Goal: Information Seeking & Learning: Check status

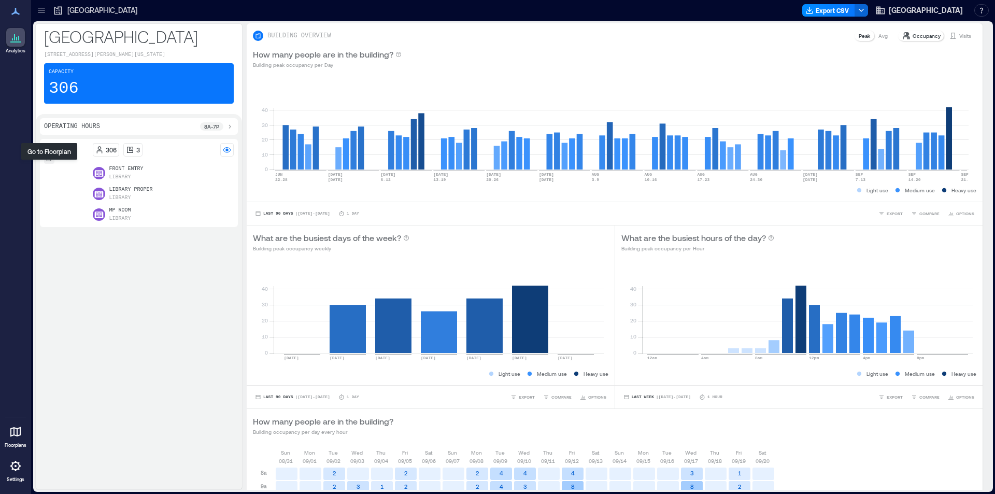
click at [47, 162] on div at bounding box center [49, 158] width 10 height 10
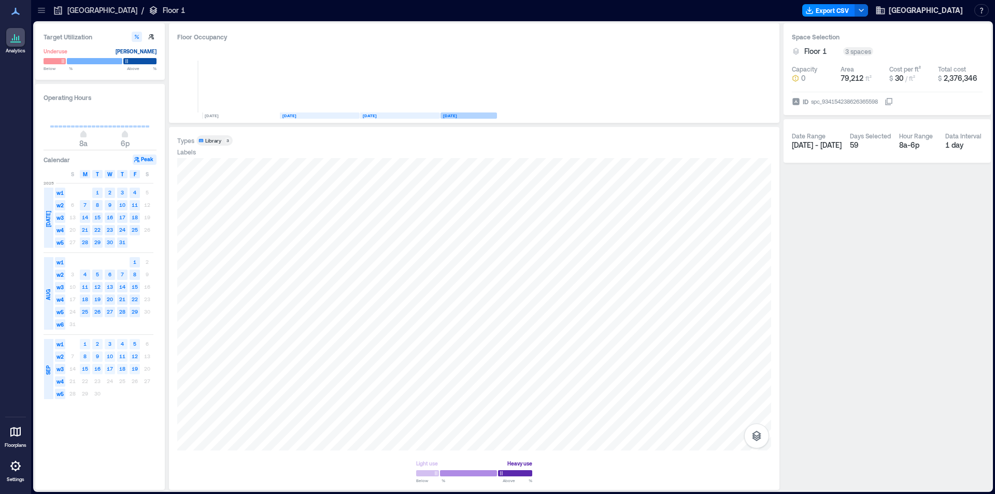
click at [49, 369] on span "SEP" at bounding box center [48, 369] width 8 height 9
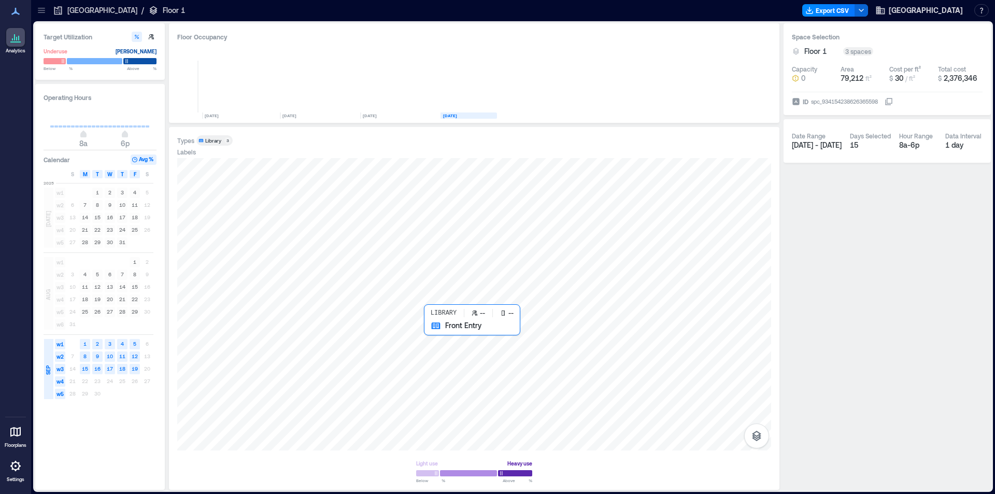
click at [438, 347] on div at bounding box center [474, 304] width 594 height 292
